Goal: Transaction & Acquisition: Purchase product/service

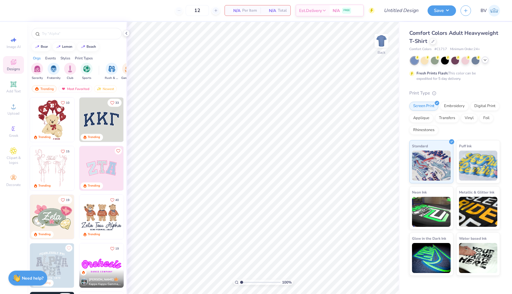
click at [485, 60] on icon at bounding box center [485, 60] width 5 height 5
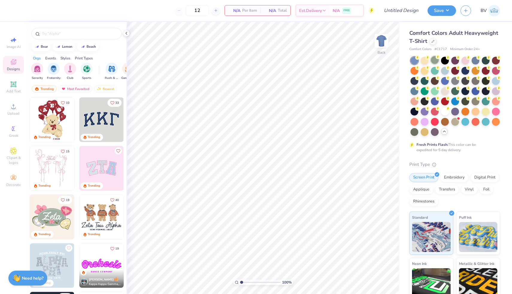
click at [435, 63] on div at bounding box center [435, 60] width 8 height 8
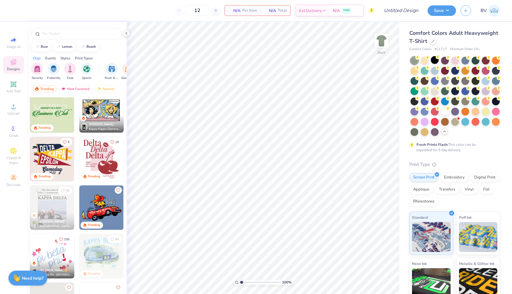
scroll to position [592, 0]
click at [58, 113] on img at bounding box center [52, 110] width 44 height 44
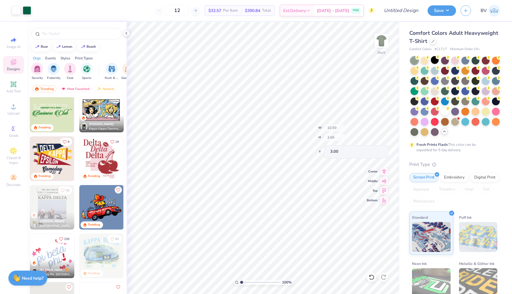
type input "9.89"
type input "2.35"
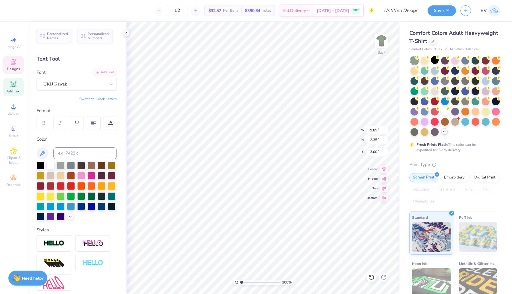
type textarea "Hillel"
type input "6.03"
type input "0.40"
type input "3.98"
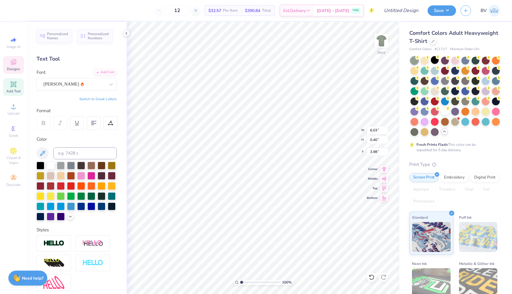
scroll to position [0, 3]
type textarea "[GEOGRAPHIC_DATA][US_STATE]"
type input "10.59"
type input "2.03"
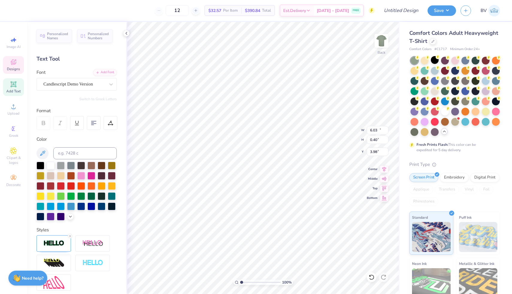
type input "4.62"
type input "0.28"
type input "0.15"
type input "1.13"
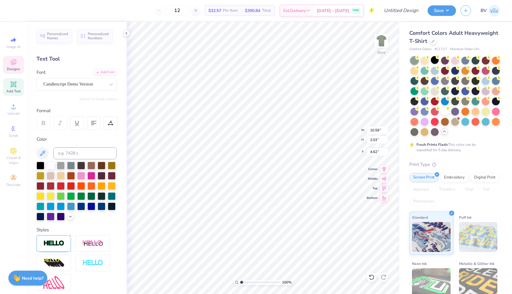
type textarea "Hillel"
type input "7.13"
type input "2.35"
type input "3.00"
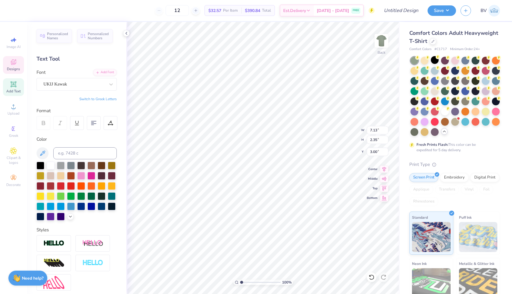
type textarea "USF"
type textarea "H i l l e l"
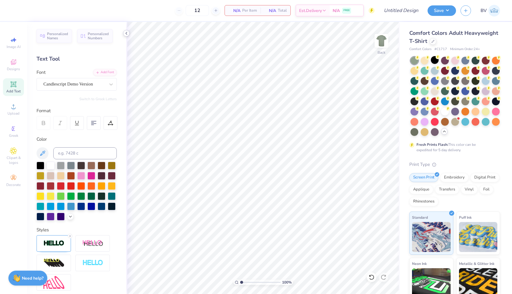
click at [127, 33] on icon at bounding box center [126, 33] width 5 height 5
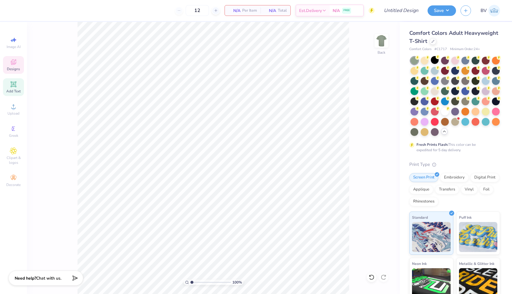
click at [14, 64] on icon at bounding box center [13, 63] width 5 height 4
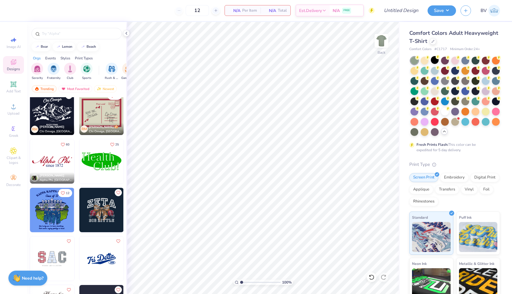
scroll to position [1903, 0]
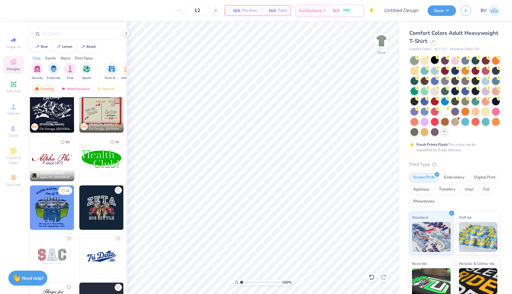
click at [30, 162] on img at bounding box center [7, 159] width 44 height 44
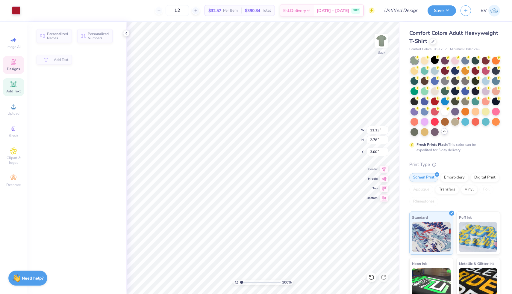
type input "2.78"
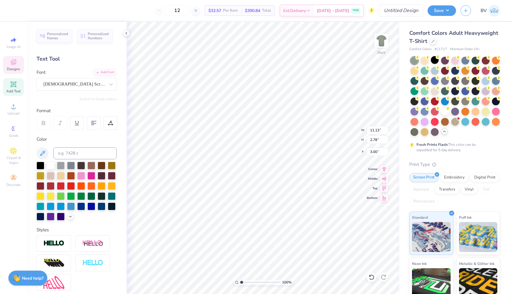
type input "4.75"
type input "0.82"
type input "5.19"
type textarea "since [DATE]"
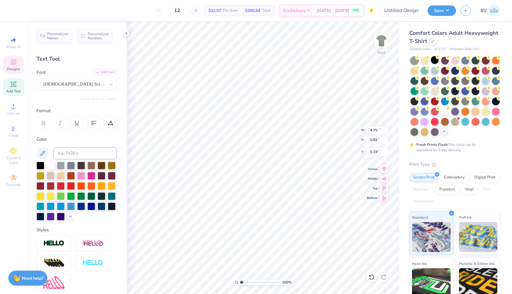
type input "11.13"
type input "2.78"
type input "3.00"
type textarea "Hillel at USF"
click at [417, 71] on div at bounding box center [415, 70] width 8 height 8
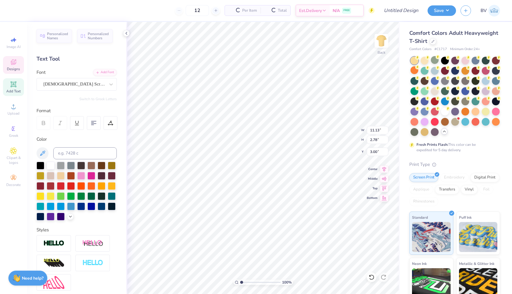
type input "14.17"
type input "1.84"
type input "3.43"
click at [424, 70] on div at bounding box center [425, 70] width 8 height 8
click at [435, 62] on div at bounding box center [435, 60] width 8 height 8
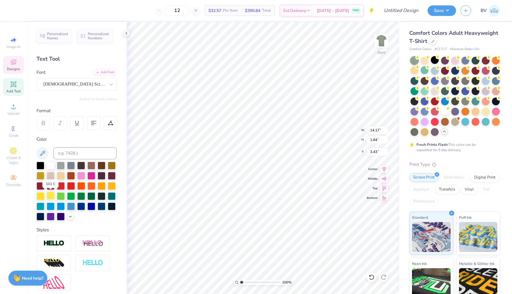
click at [50, 195] on div at bounding box center [51, 196] width 8 height 8
click at [112, 186] on div at bounding box center [112, 185] width 8 height 8
type textarea "Hillel"
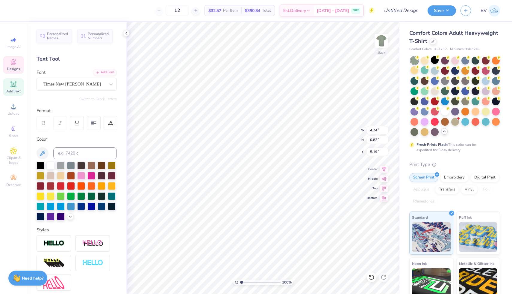
type input "4.90"
type input "1.66"
type input "3.54"
type input "4.74"
type input "0.82"
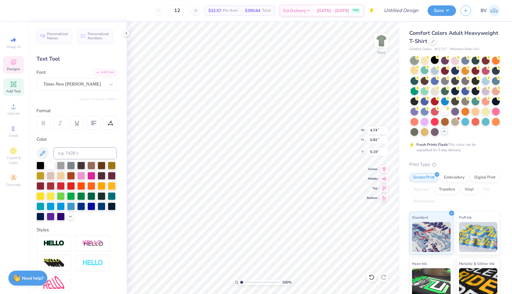
type input "5.20"
type input "4.90"
type input "1.66"
type input "3.54"
type input "4.74"
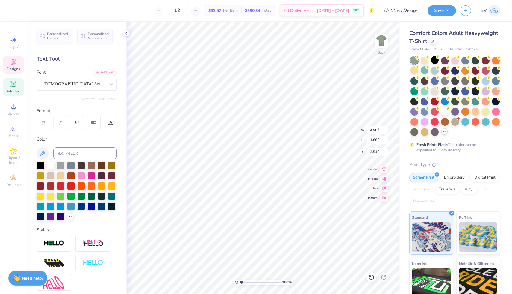
type input "0.82"
type input "5.20"
click at [84, 198] on div at bounding box center [81, 196] width 8 height 8
click at [90, 197] on div at bounding box center [92, 196] width 8 height 8
click at [8, 60] on div "Designs" at bounding box center [13, 65] width 21 height 18
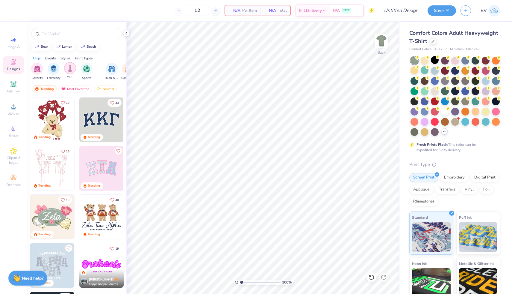
click at [72, 69] on img "filter for Club" at bounding box center [70, 68] width 7 height 7
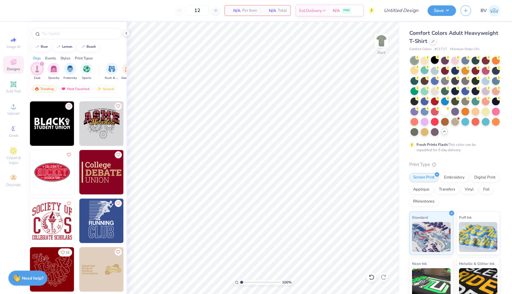
scroll to position [586, 0]
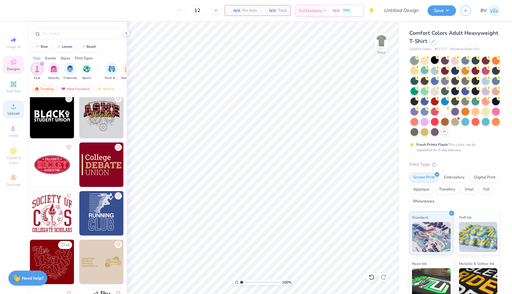
click at [17, 111] on div "Upload" at bounding box center [13, 109] width 21 height 18
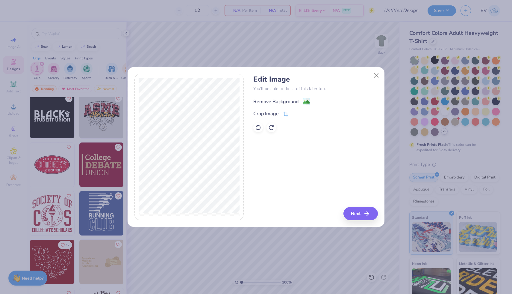
click at [285, 101] on div "Remove Background" at bounding box center [276, 101] width 45 height 7
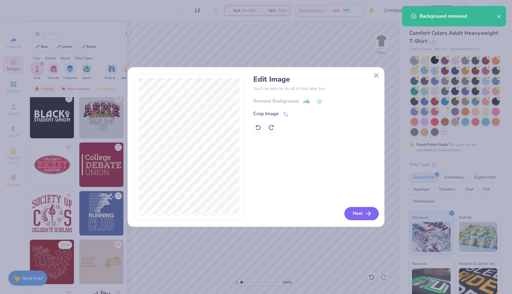
click at [367, 212] on icon "button" at bounding box center [368, 213] width 7 height 7
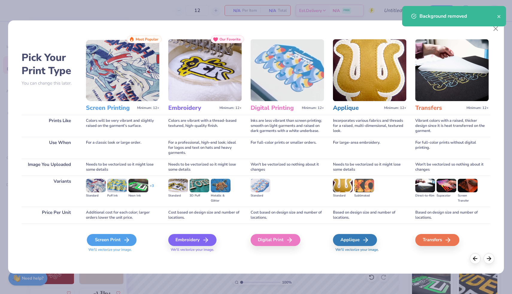
click at [99, 244] on div "Screen Print" at bounding box center [112, 240] width 50 height 12
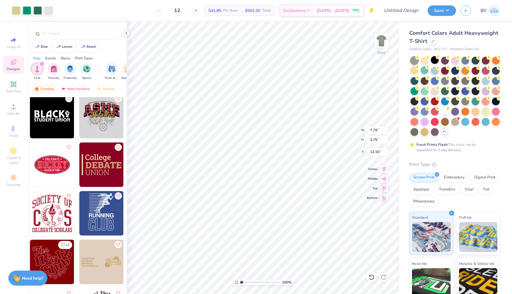
type input "7.79"
type input "3.75"
type input "3.00"
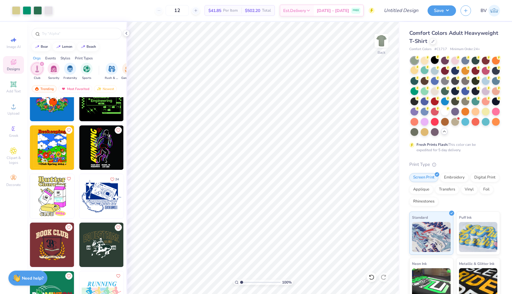
scroll to position [0, 0]
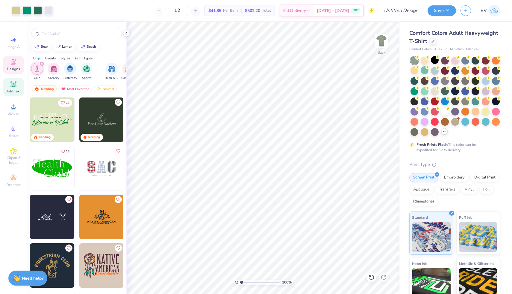
click at [14, 91] on span "Add Text" at bounding box center [13, 91] width 14 height 5
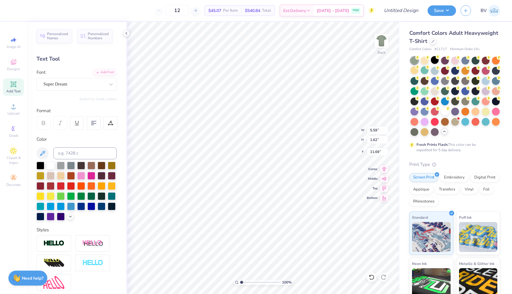
type textarea "B"
type textarea "2"
type textarea "b"
type textarea "Board"
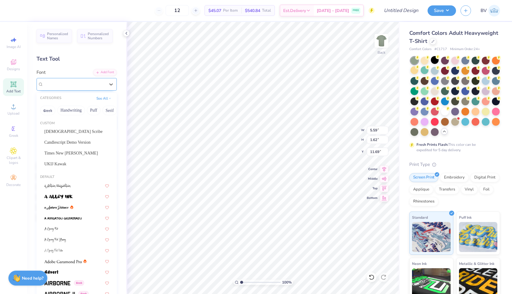
click at [88, 83] on div "Super Dream" at bounding box center [74, 83] width 63 height 9
click at [79, 132] on div "[DEMOGRAPHIC_DATA] Scribe" at bounding box center [76, 131] width 65 height 6
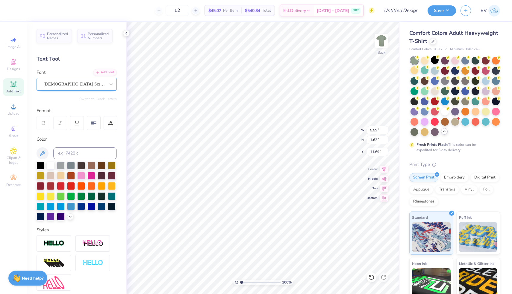
click at [84, 89] on div "[DEMOGRAPHIC_DATA] Scribe" at bounding box center [77, 84] width 80 height 13
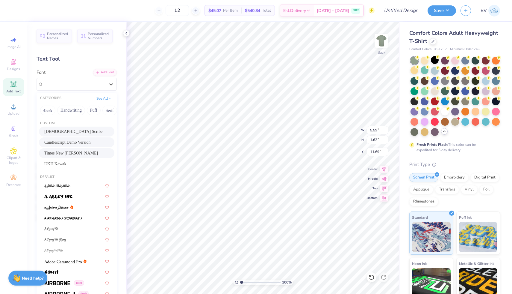
click at [76, 152] on span "Times New [PERSON_NAME]" at bounding box center [71, 153] width 54 height 6
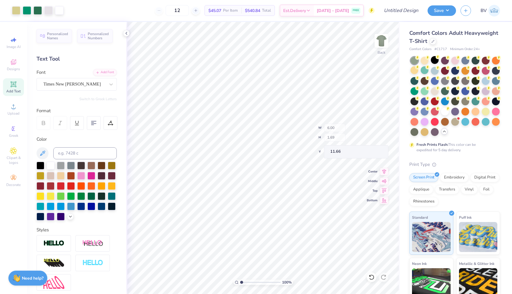
type input "6.00"
type input "1.69"
type input "11.66"
drag, startPoint x: 187, startPoint y: 12, endPoint x: 173, endPoint y: 12, distance: 14.1
click at [173, 12] on input "12" at bounding box center [177, 10] width 23 height 11
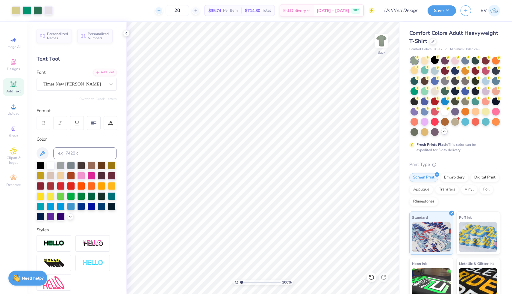
click at [161, 10] on icon at bounding box center [159, 10] width 4 height 4
click at [200, 13] on div at bounding box center [196, 11] width 8 height 8
type input "20"
click at [13, 64] on icon at bounding box center [13, 63] width 5 height 4
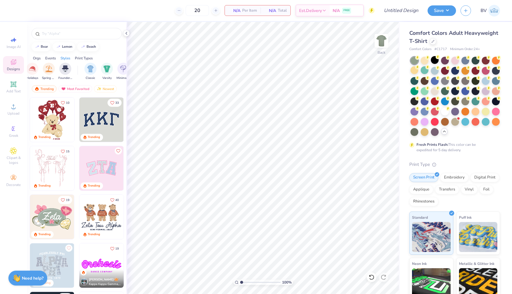
scroll to position [0, 297]
click at [54, 70] on img "filter for Classic" at bounding box center [54, 68] width 7 height 7
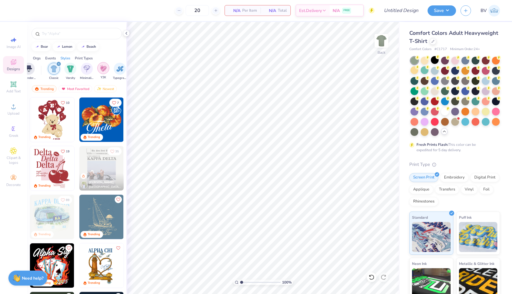
scroll to position [0, 339]
click at [47, 71] on img "filter for Minimalist" at bounding box center [45, 68] width 7 height 7
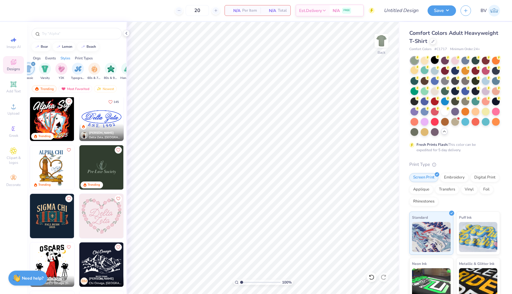
scroll to position [244, 0]
click at [108, 120] on img at bounding box center [101, 118] width 44 height 44
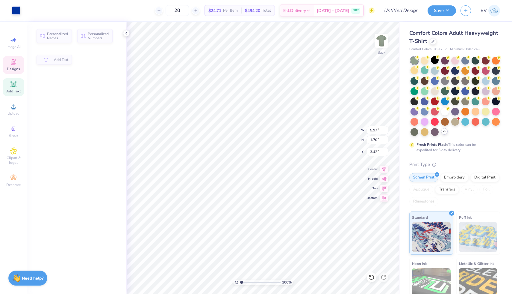
type input "5.97"
type input "1.70"
type input "3.42"
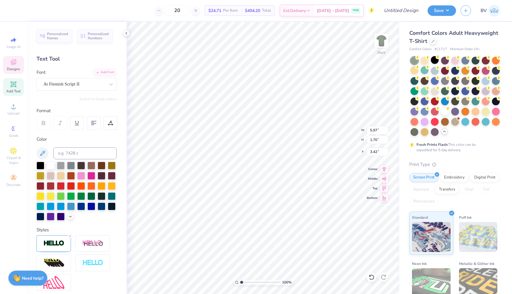
type textarea "Hillel"
type input "4.79"
type input "0.70"
type input "5.26"
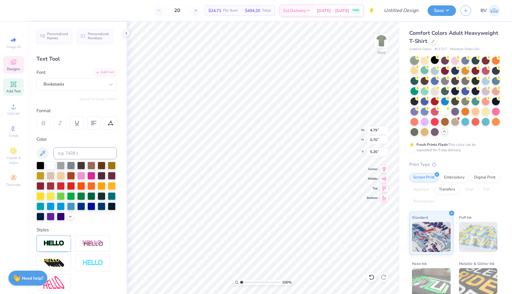
type textarea "E S T. 2000"
click at [113, 184] on div at bounding box center [112, 185] width 8 height 8
click at [14, 10] on div at bounding box center [16, 10] width 8 height 8
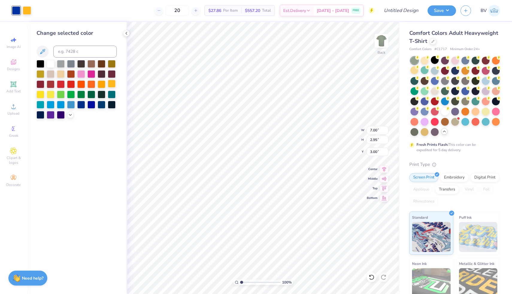
click at [114, 80] on div at bounding box center [112, 84] width 8 height 8
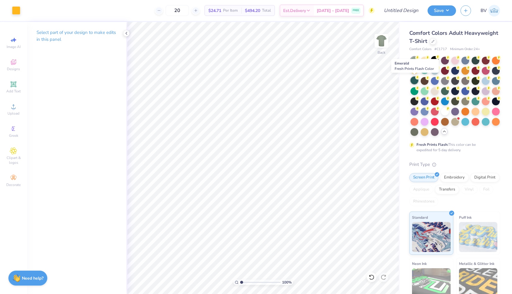
click at [417, 84] on div at bounding box center [415, 80] width 8 height 8
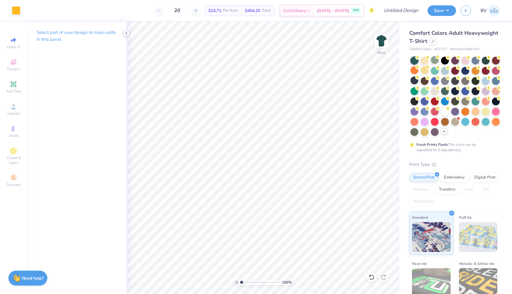
click at [124, 32] on icon at bounding box center [126, 33] width 5 height 5
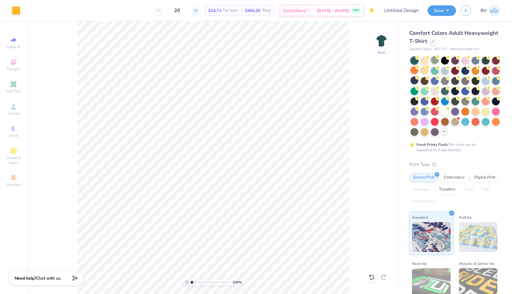
click at [200, 8] on div at bounding box center [196, 11] width 8 height 8
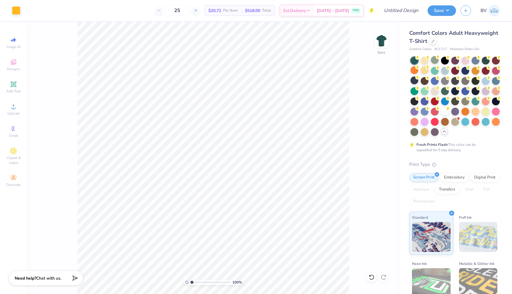
drag, startPoint x: 190, startPoint y: 10, endPoint x: 156, endPoint y: 10, distance: 34.5
click at [156, 10] on div "25 $20.72 Per Item $518.00 Total Est. Delivery [DATE] - [DATE] FREE" at bounding box center [200, 10] width 350 height 21
type input "30"
click at [137, 10] on div "30 $19.35 Per Item $580.50 Total Est. Delivery [DATE] - [DATE] FREE" at bounding box center [200, 10] width 350 height 21
click at [406, 10] on input "Design Title" at bounding box center [394, 10] width 59 height 12
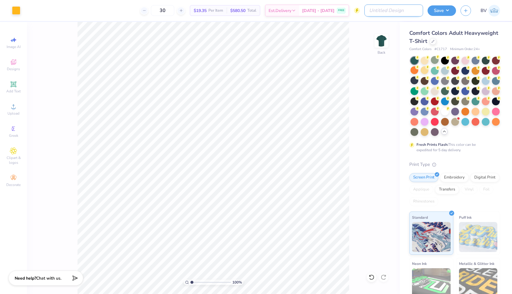
type input "Hillel"
